Goal: Task Accomplishment & Management: Manage account settings

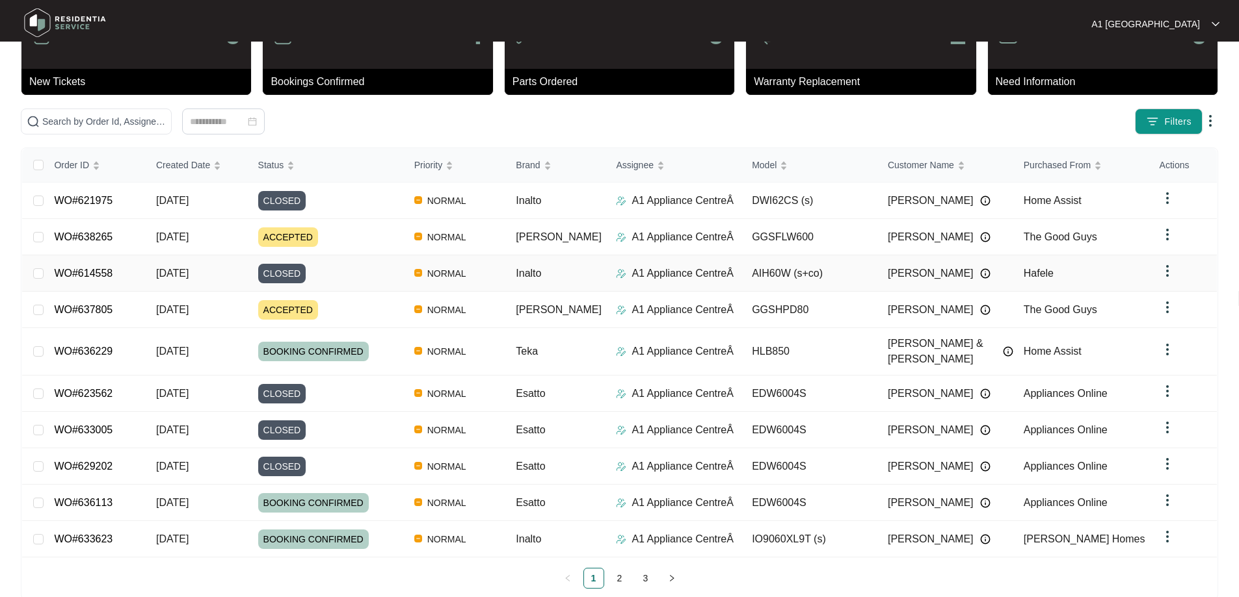
scroll to position [71, 0]
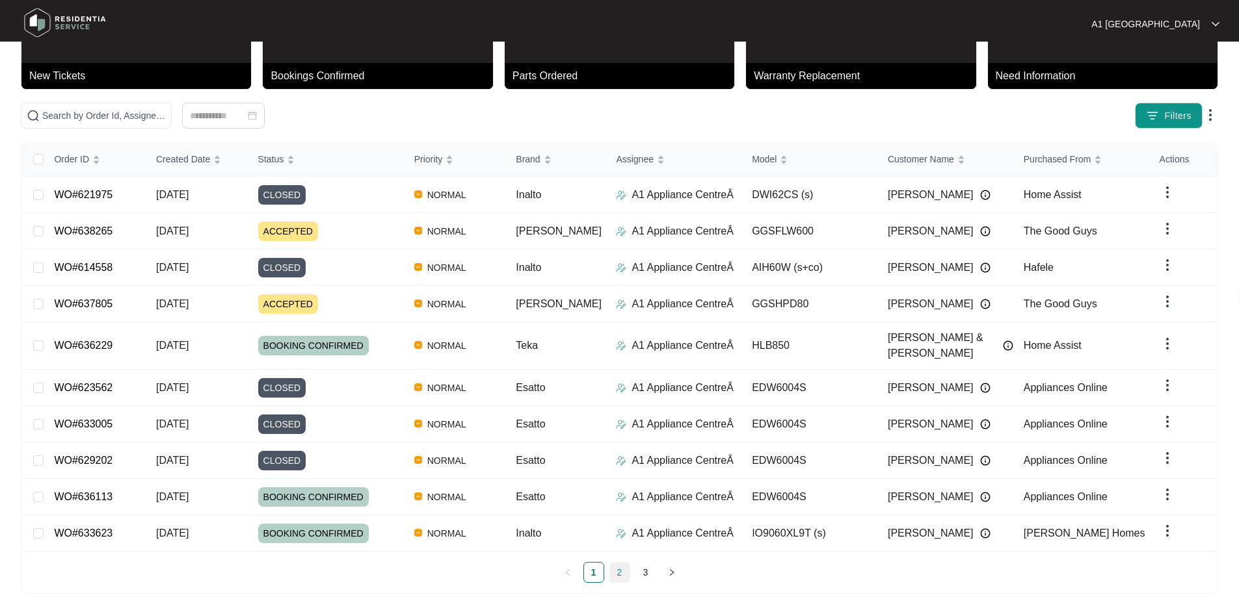
click at [625, 563] on link "2" at bounding box center [620, 573] width 20 height 20
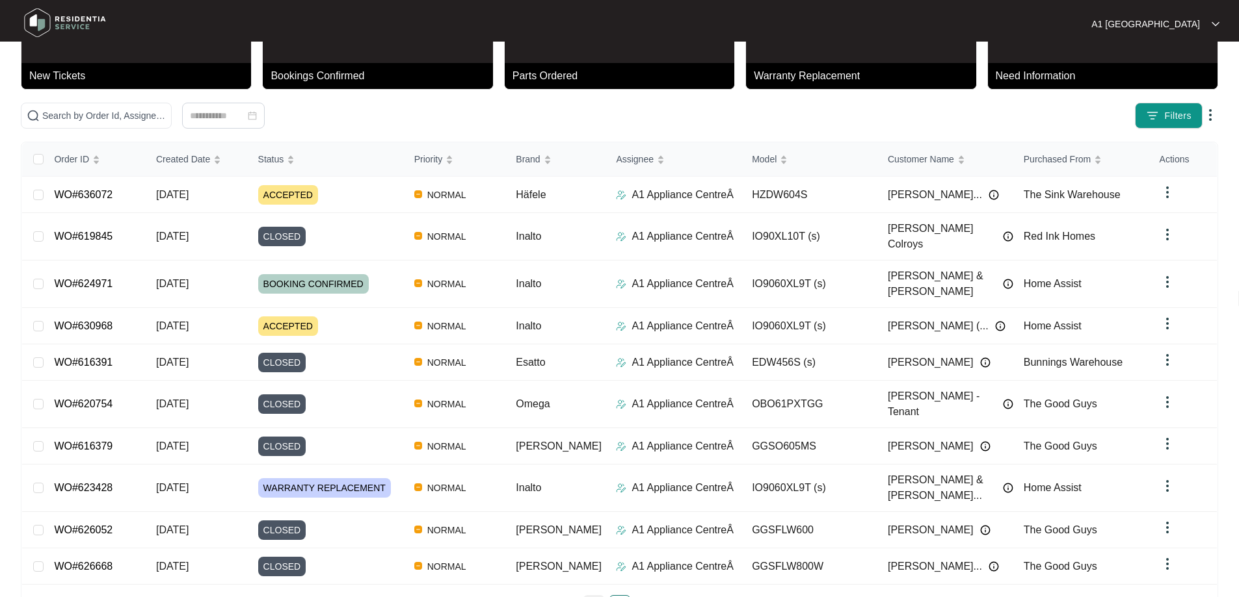
click at [590, 596] on link "1" at bounding box center [594, 606] width 20 height 20
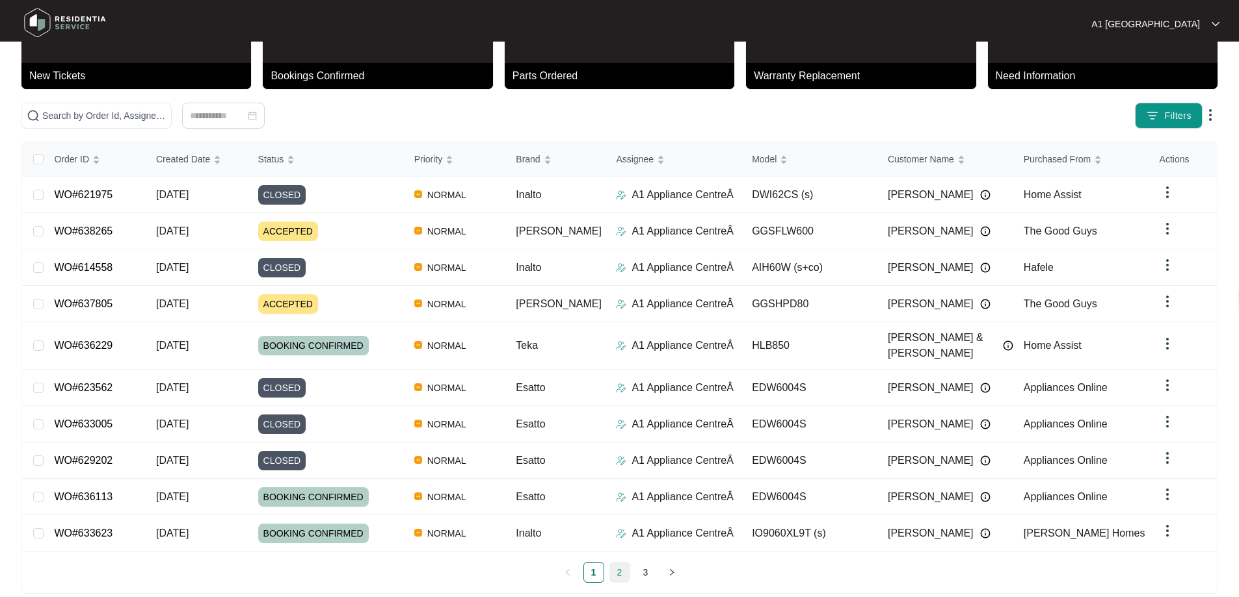
click at [621, 563] on link "2" at bounding box center [620, 573] width 20 height 20
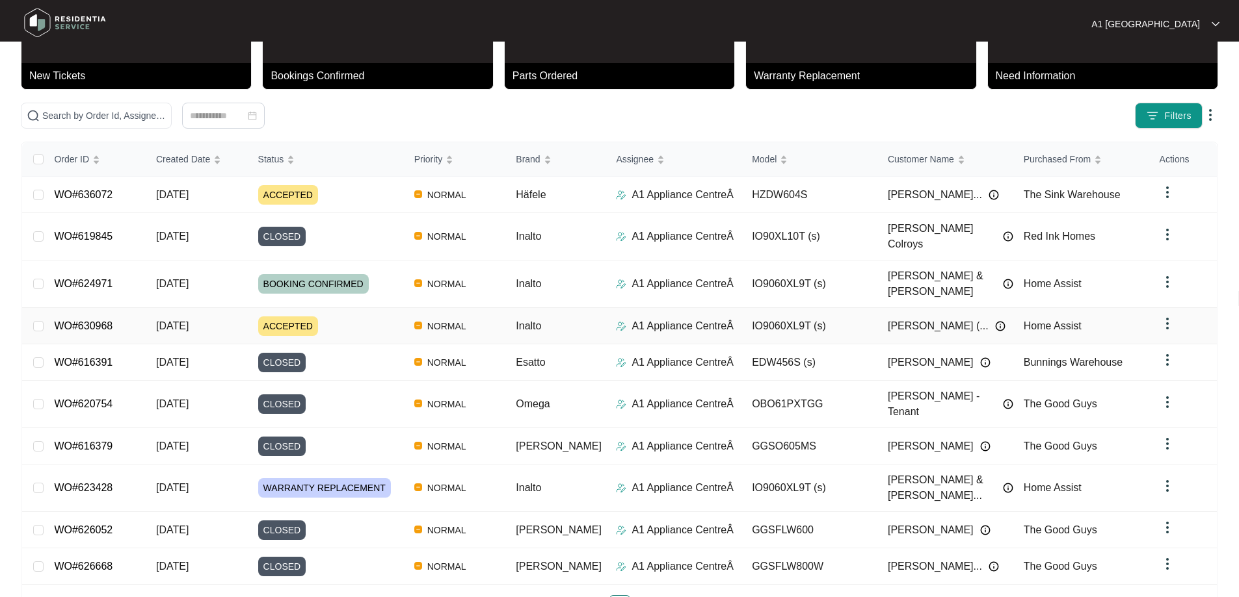
click at [189, 321] on span "[DATE]" at bounding box center [172, 326] width 33 height 11
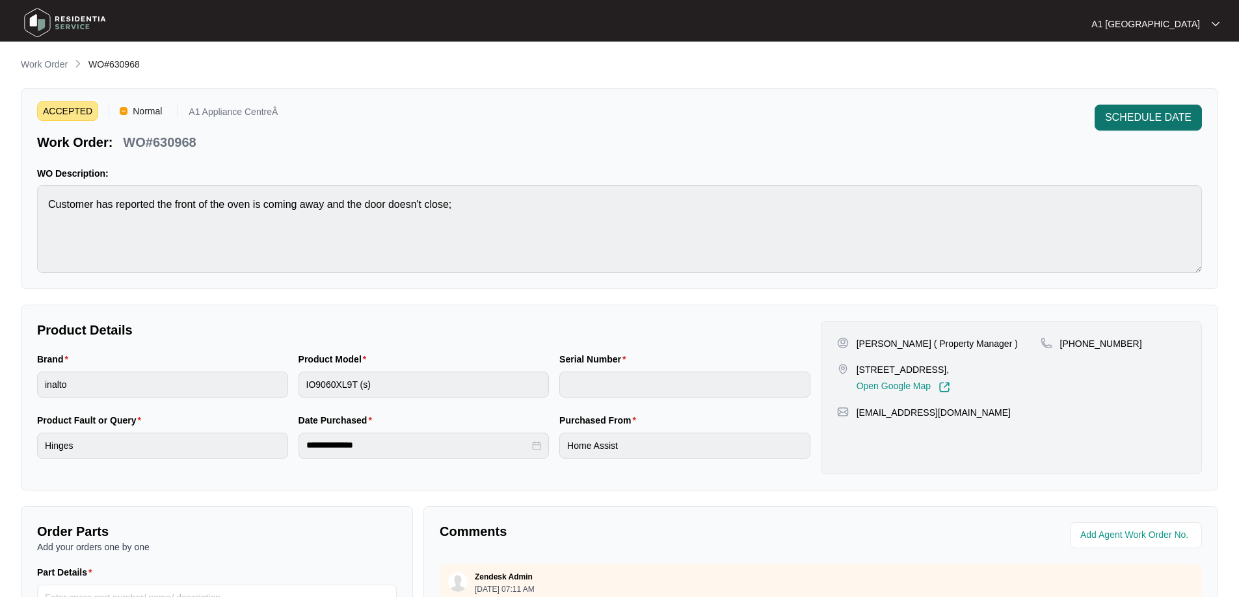
click at [1147, 112] on span "SCHEDULE DATE" at bounding box center [1148, 118] width 86 height 16
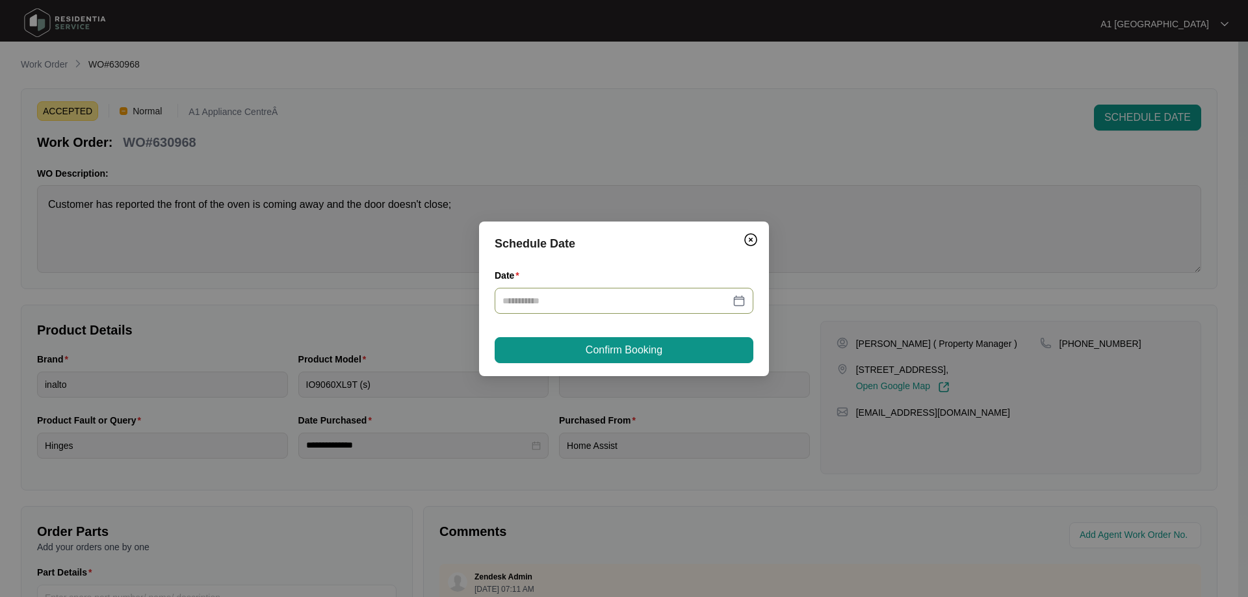
click at [549, 308] on input "Date" at bounding box center [617, 301] width 228 height 14
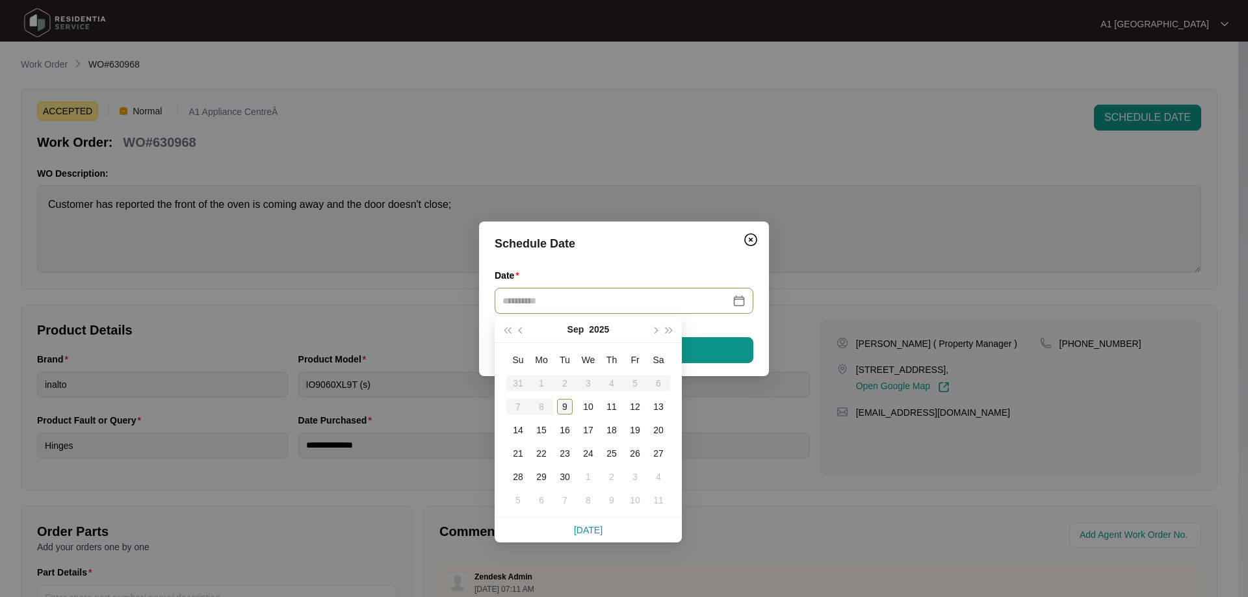
click at [568, 408] on div "9" at bounding box center [565, 407] width 16 height 16
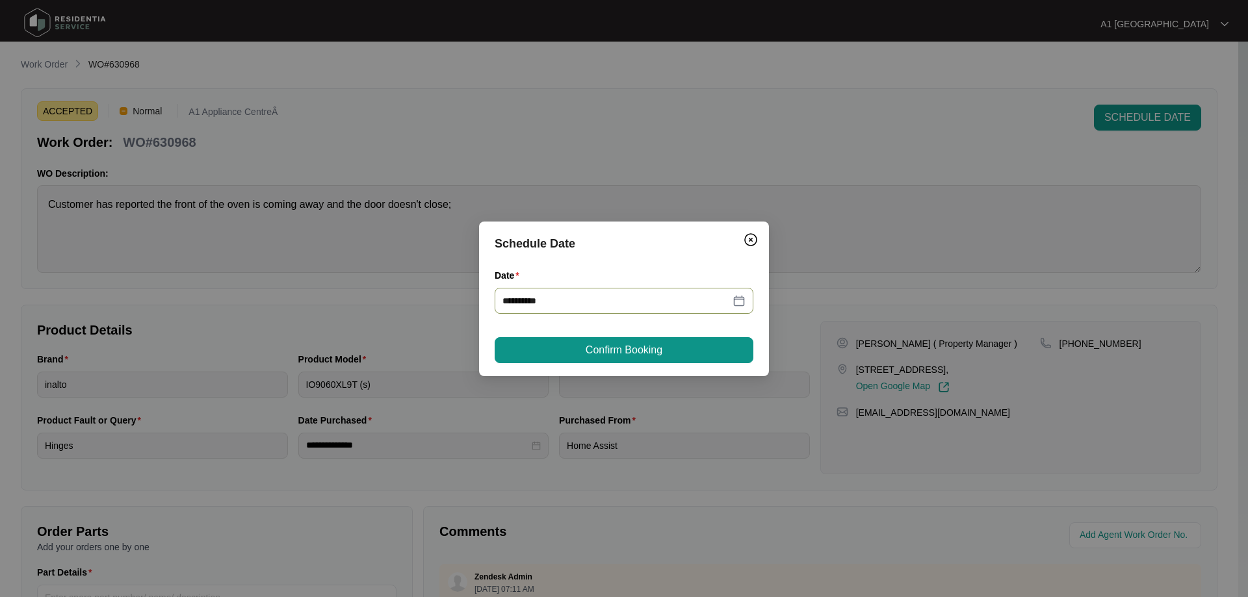
type input "**********"
click at [591, 352] on span "Confirm Booking" at bounding box center [624, 351] width 77 height 16
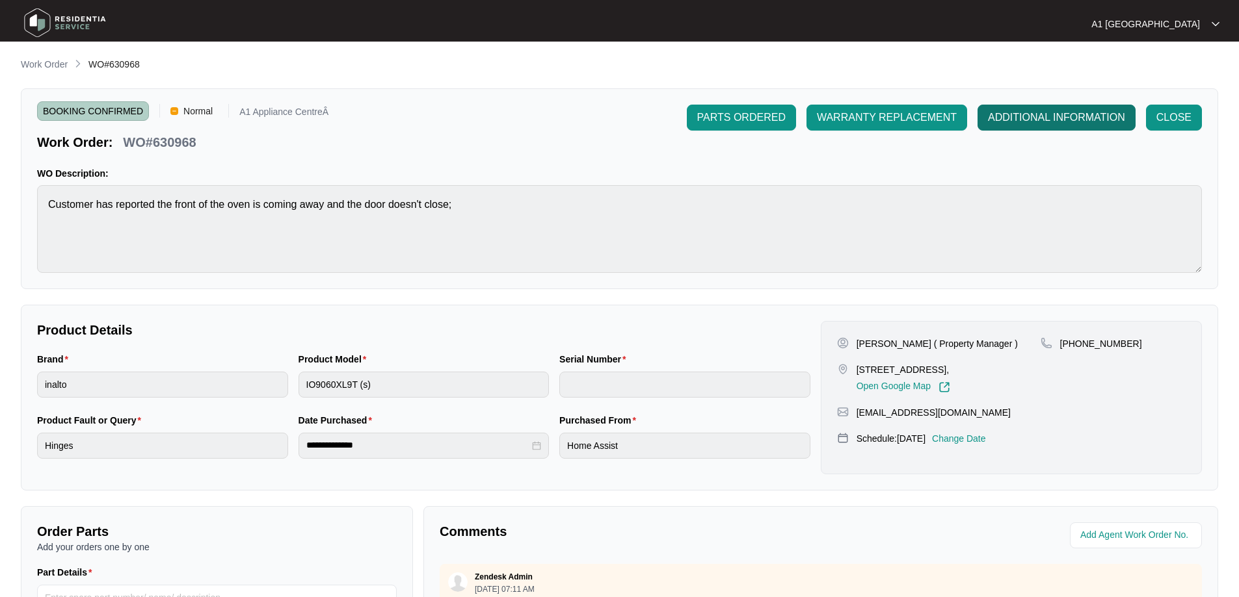
click at [1101, 120] on span "ADDITIONAL INFORMATION" at bounding box center [1056, 118] width 137 height 16
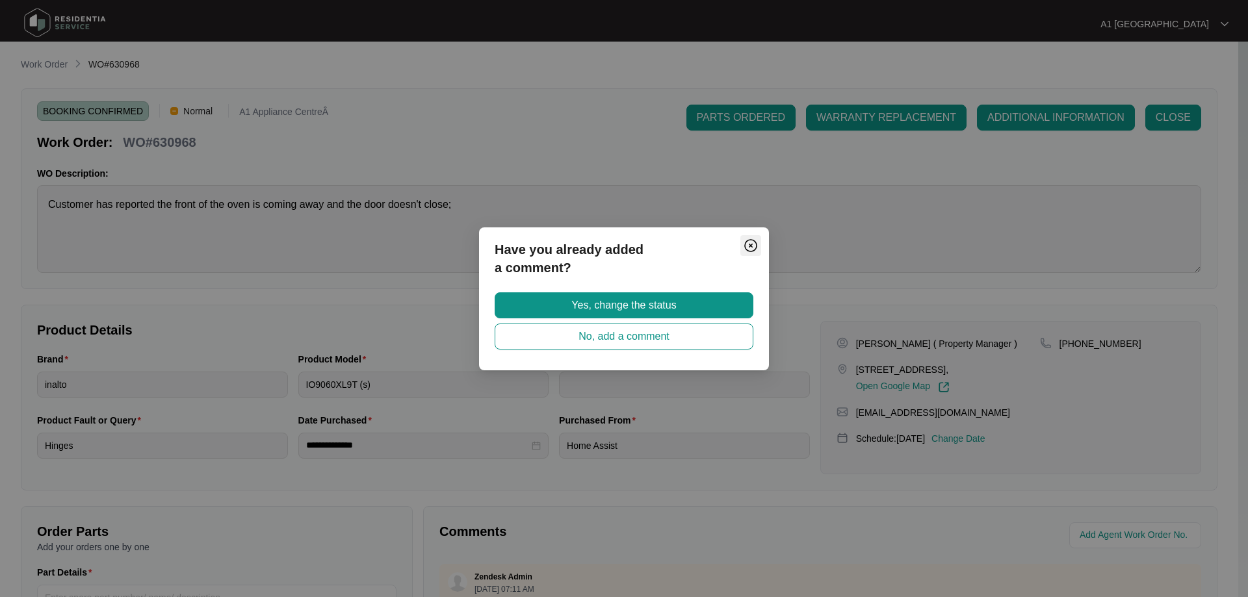
click at [752, 243] on img "Close" at bounding box center [751, 246] width 16 height 16
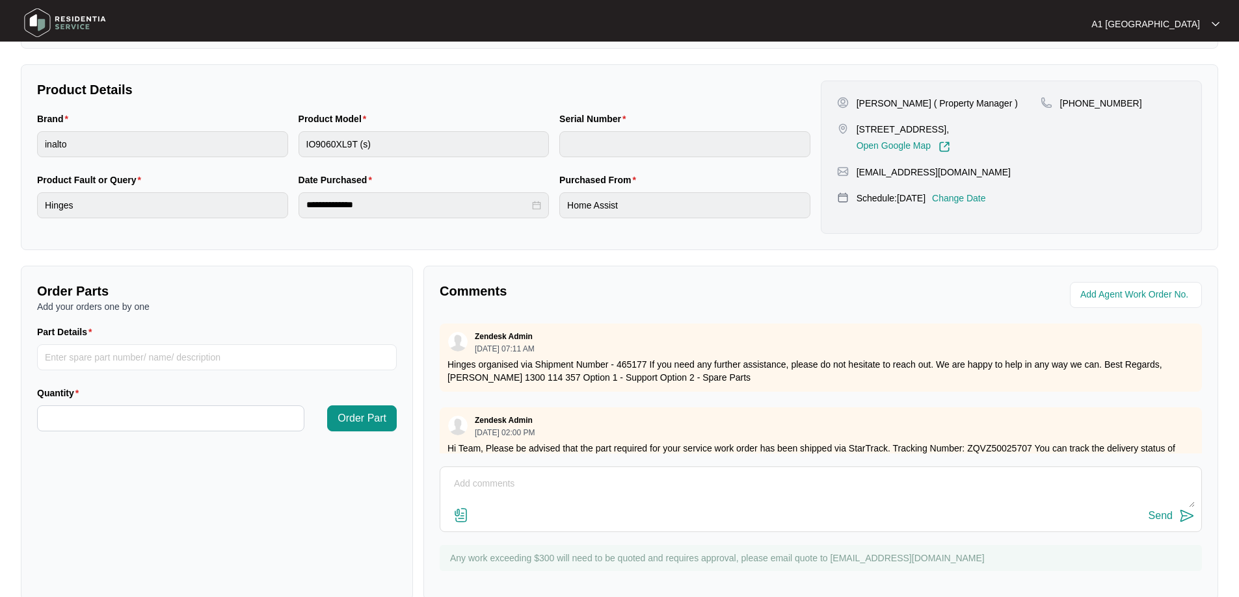
scroll to position [265, 0]
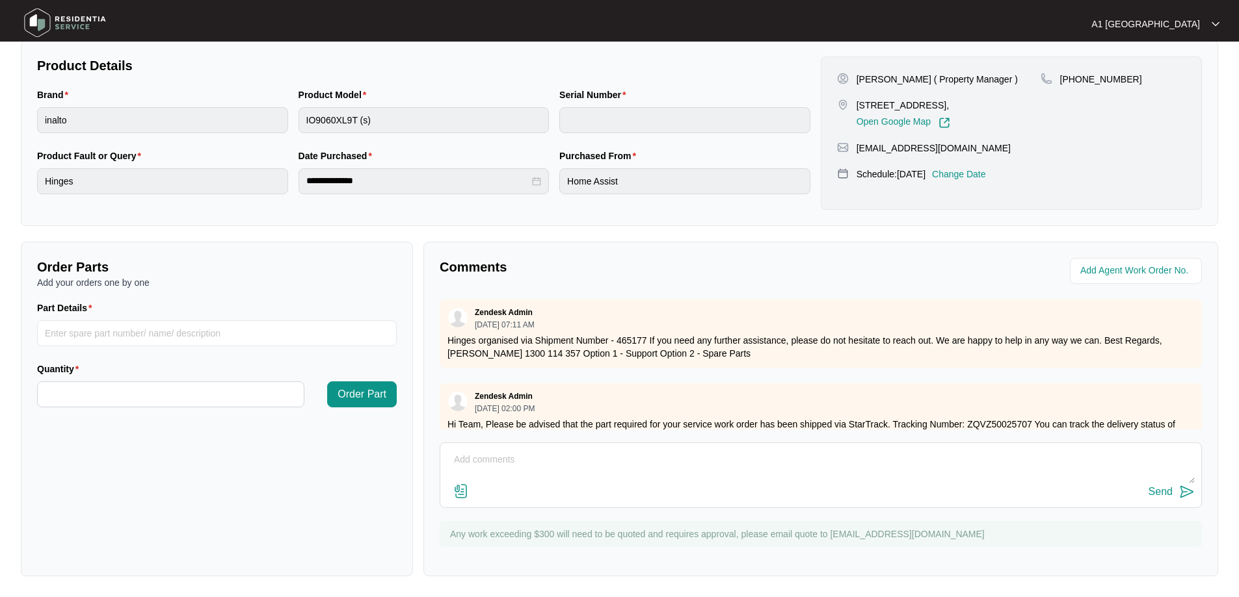
click at [476, 464] on textarea at bounding box center [821, 467] width 748 height 34
paste textarea "900012832402000067"
type textarea "Serial number is 900012832402000067 - can't seem to add it to this field"
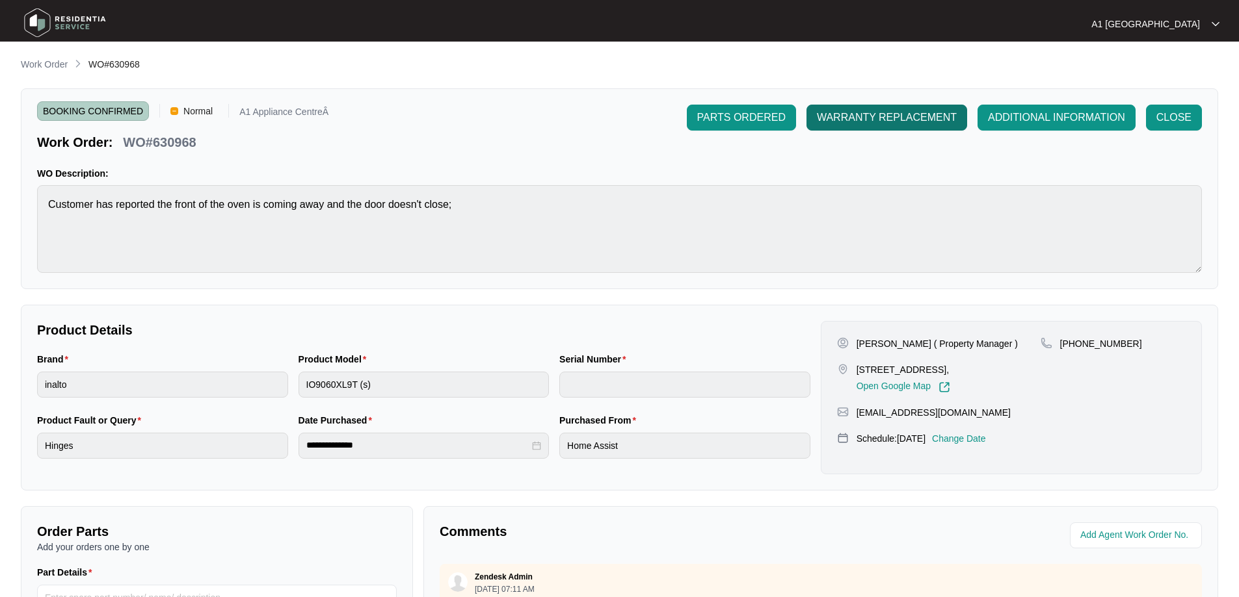
click at [891, 121] on span "WARRANTY REPLACEMENT" at bounding box center [887, 118] width 140 height 16
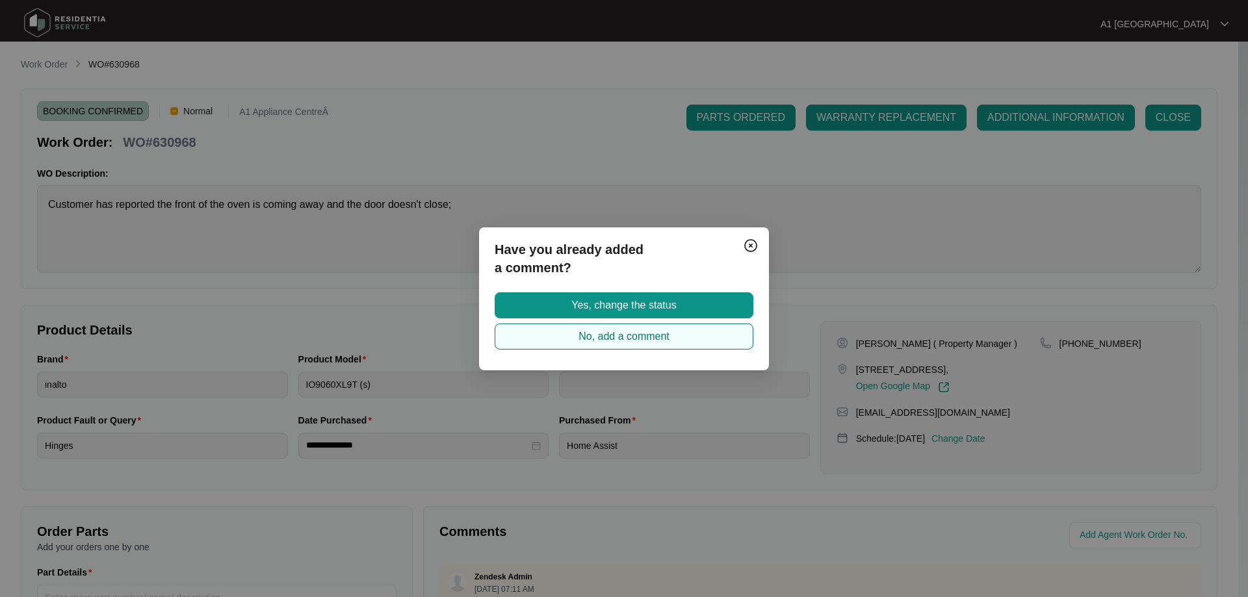
click at [651, 334] on span "No, add a comment" at bounding box center [624, 337] width 91 height 16
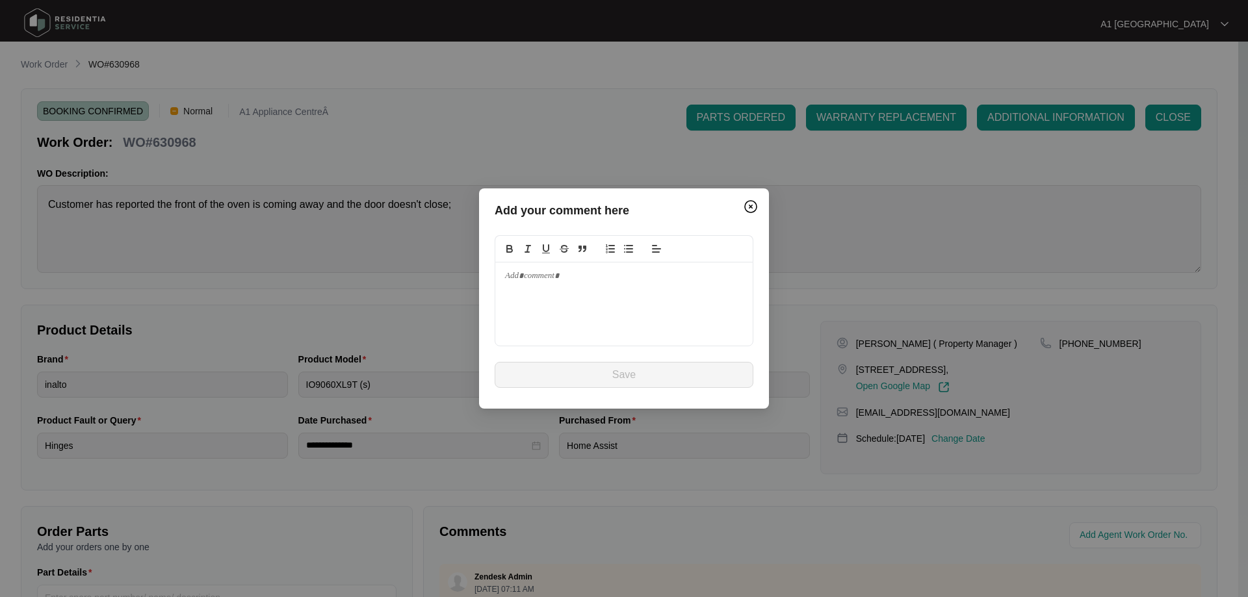
click at [579, 307] on div at bounding box center [623, 304] width 257 height 83
click at [628, 335] on div "To enrich screen reader interactions, please activate Accessibility in Grammarl…" at bounding box center [623, 304] width 257 height 83
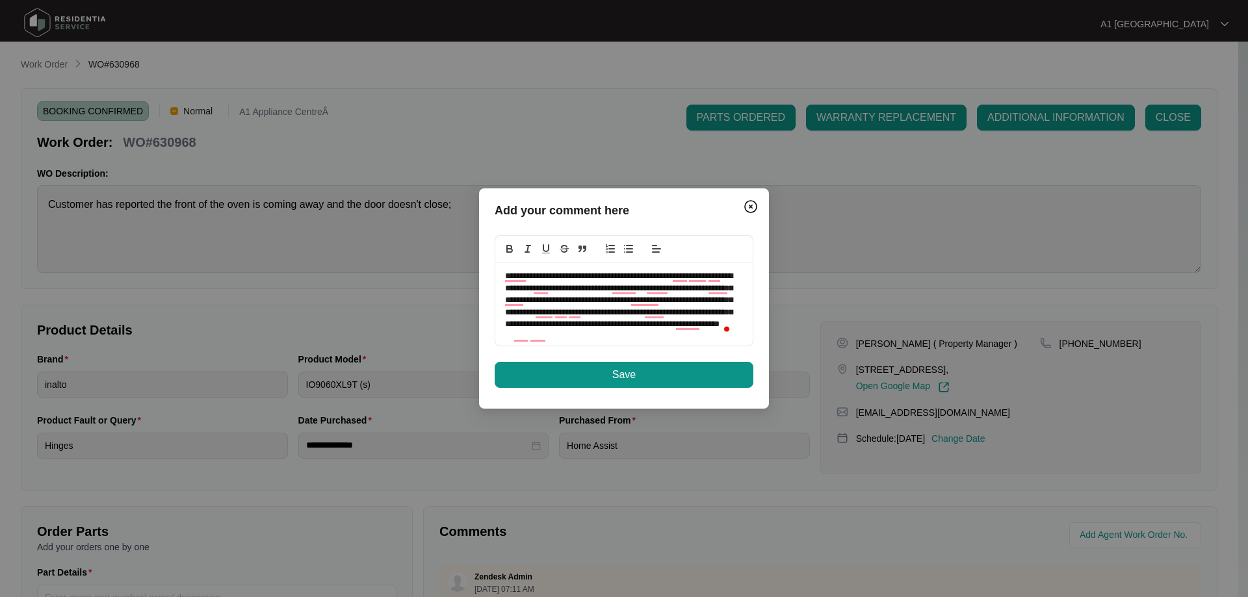
click at [652, 395] on div "**********" at bounding box center [624, 299] width 290 height 220
click at [645, 376] on button "Save" at bounding box center [624, 375] width 259 height 26
drag, startPoint x: 622, startPoint y: 334, endPoint x: 551, endPoint y: 325, distance: 71.4
click at [551, 325] on p "**********" at bounding box center [619, 305] width 228 height 72
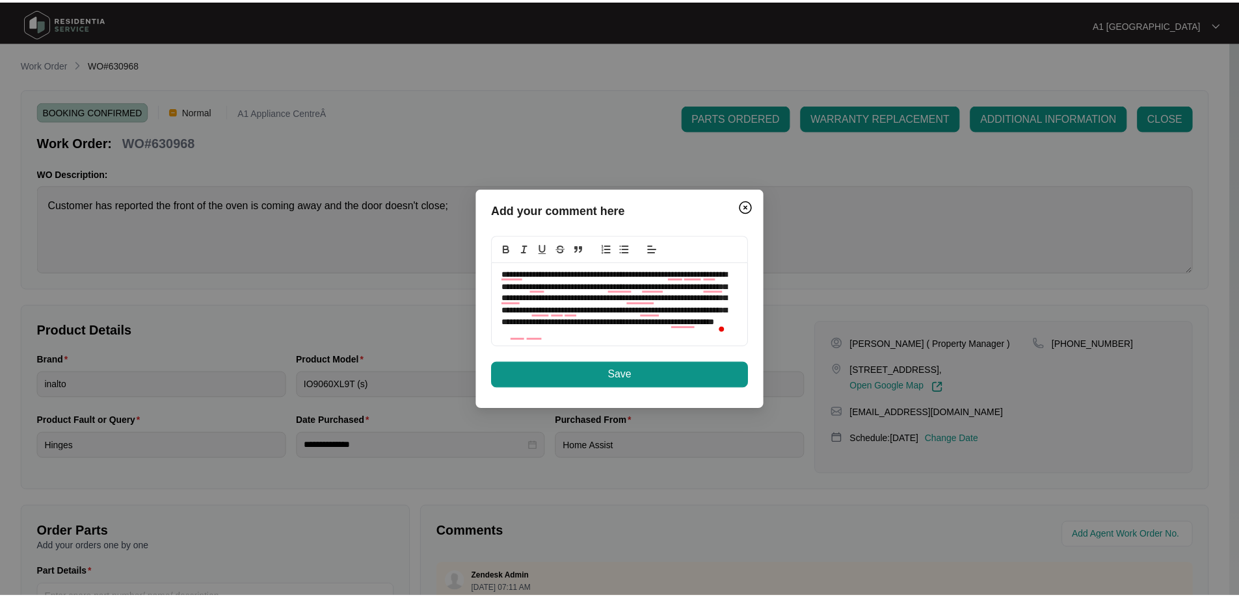
scroll to position [0, 0]
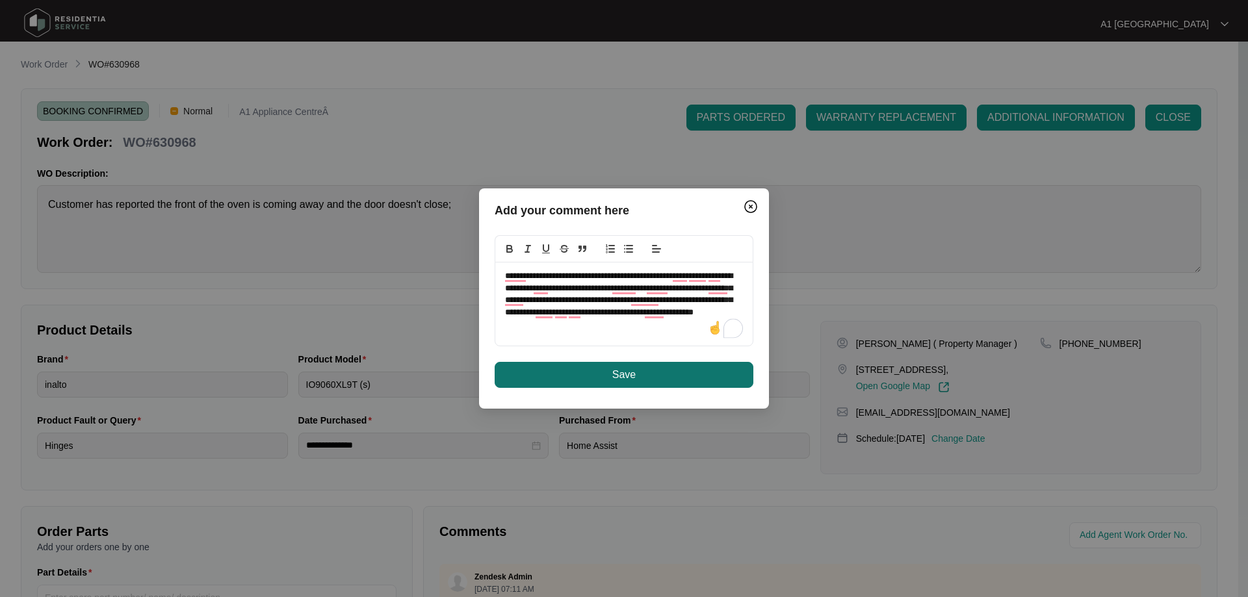
click at [625, 373] on span "Save" at bounding box center [623, 375] width 23 height 16
drag, startPoint x: 683, startPoint y: 313, endPoint x: 743, endPoint y: 311, distance: 60.5
click at [743, 311] on div "**********" at bounding box center [623, 304] width 257 height 83
click at [626, 380] on span "Save" at bounding box center [623, 375] width 23 height 16
click at [545, 277] on p "**********" at bounding box center [624, 300] width 238 height 60
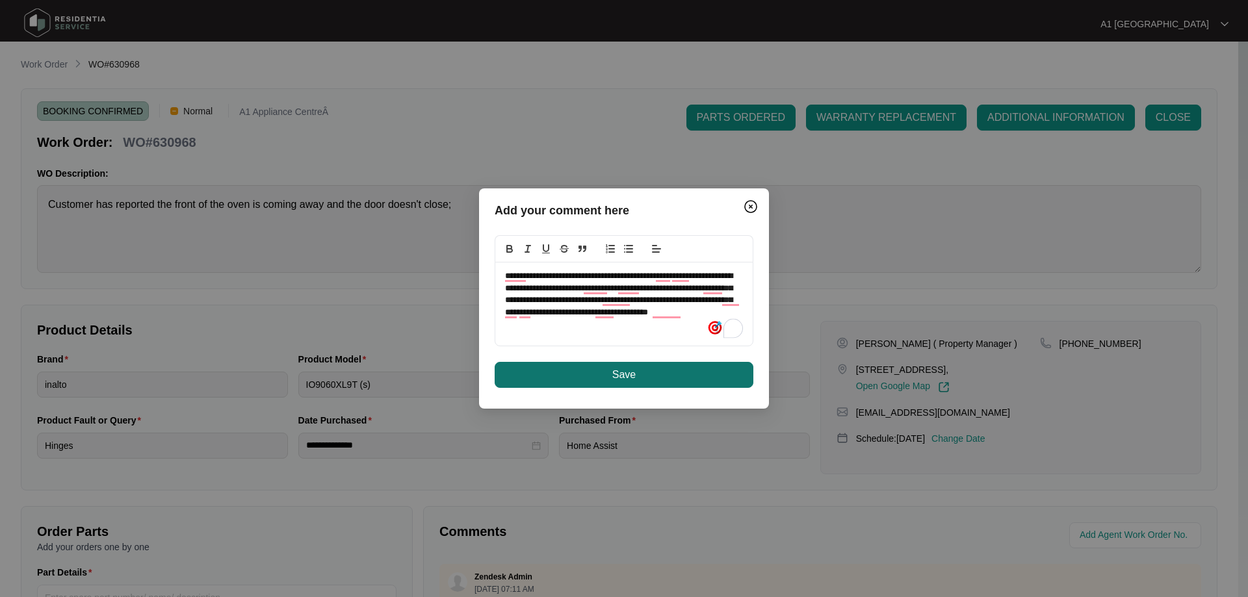
click at [609, 364] on button "Save" at bounding box center [624, 375] width 259 height 26
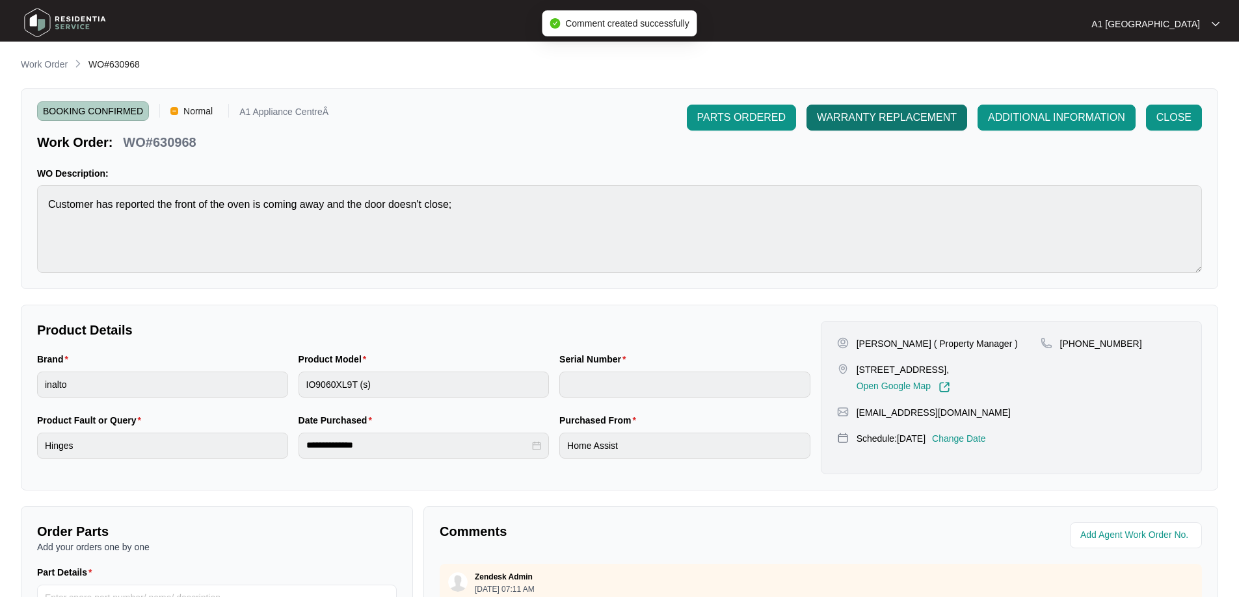
click at [881, 115] on span "WARRANTY REPLACEMENT" at bounding box center [887, 118] width 140 height 16
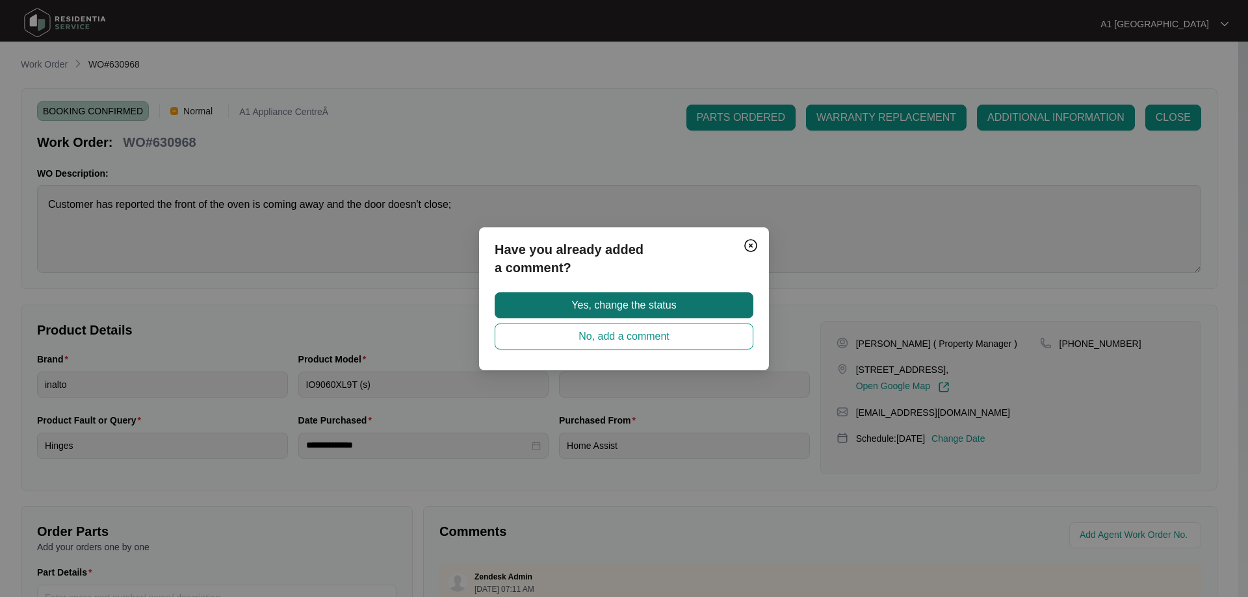
click at [656, 304] on span "Yes, change the status" at bounding box center [623, 306] width 105 height 16
